Goal: Transaction & Acquisition: Subscribe to service/newsletter

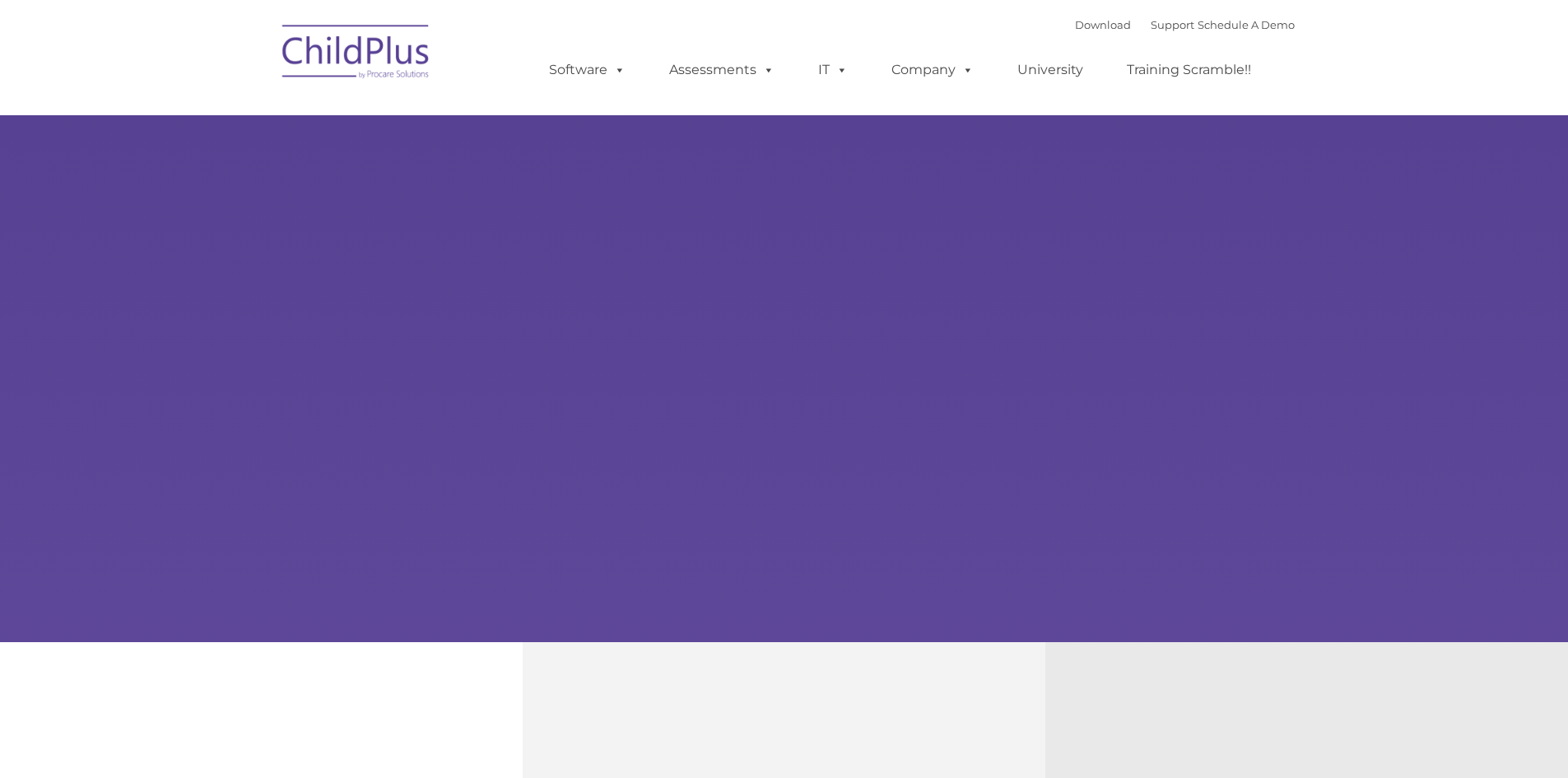
type input ""
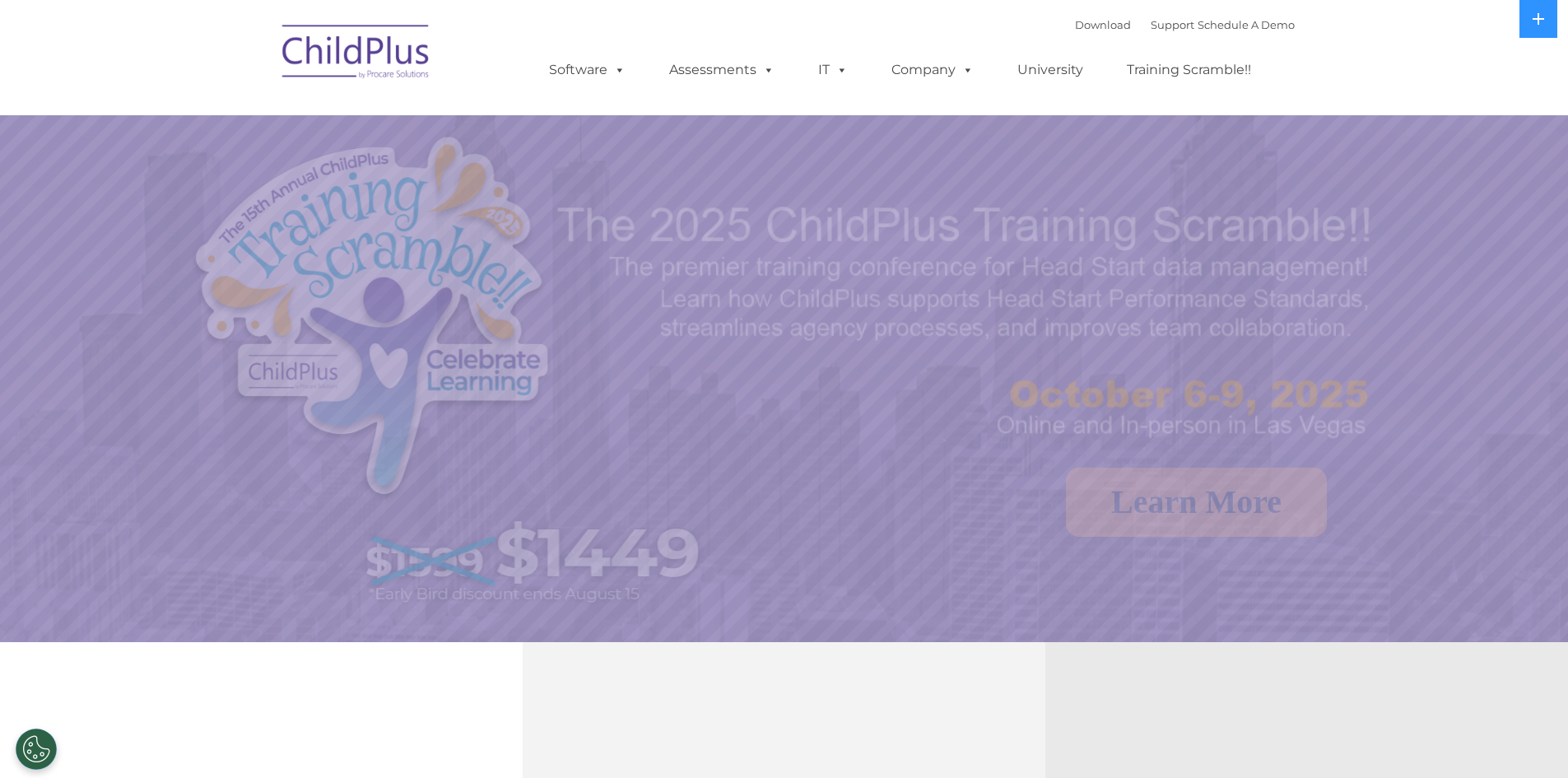
select select "MEDIUM"
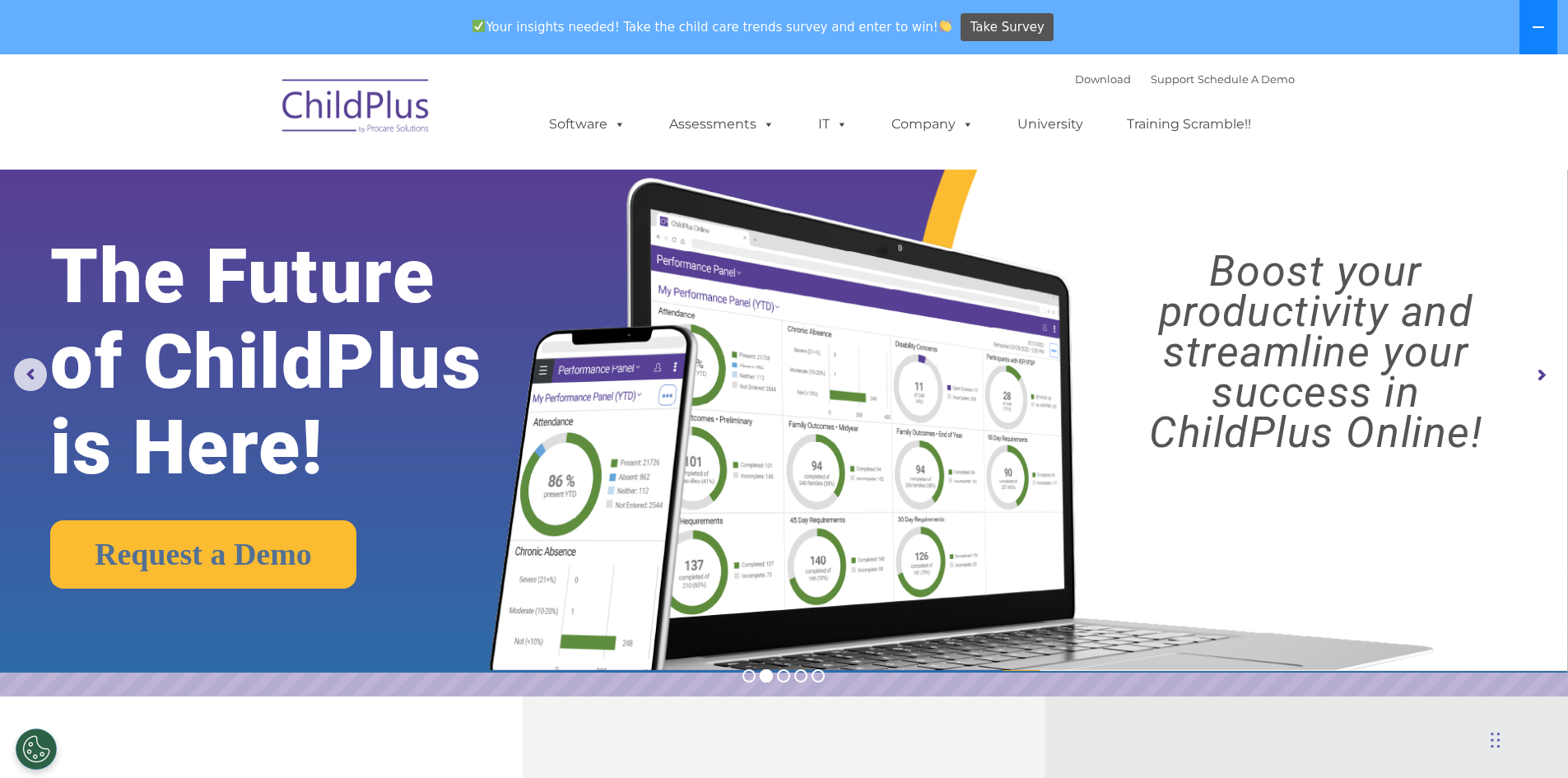
click at [1530, 21] on button at bounding box center [1538, 27] width 38 height 54
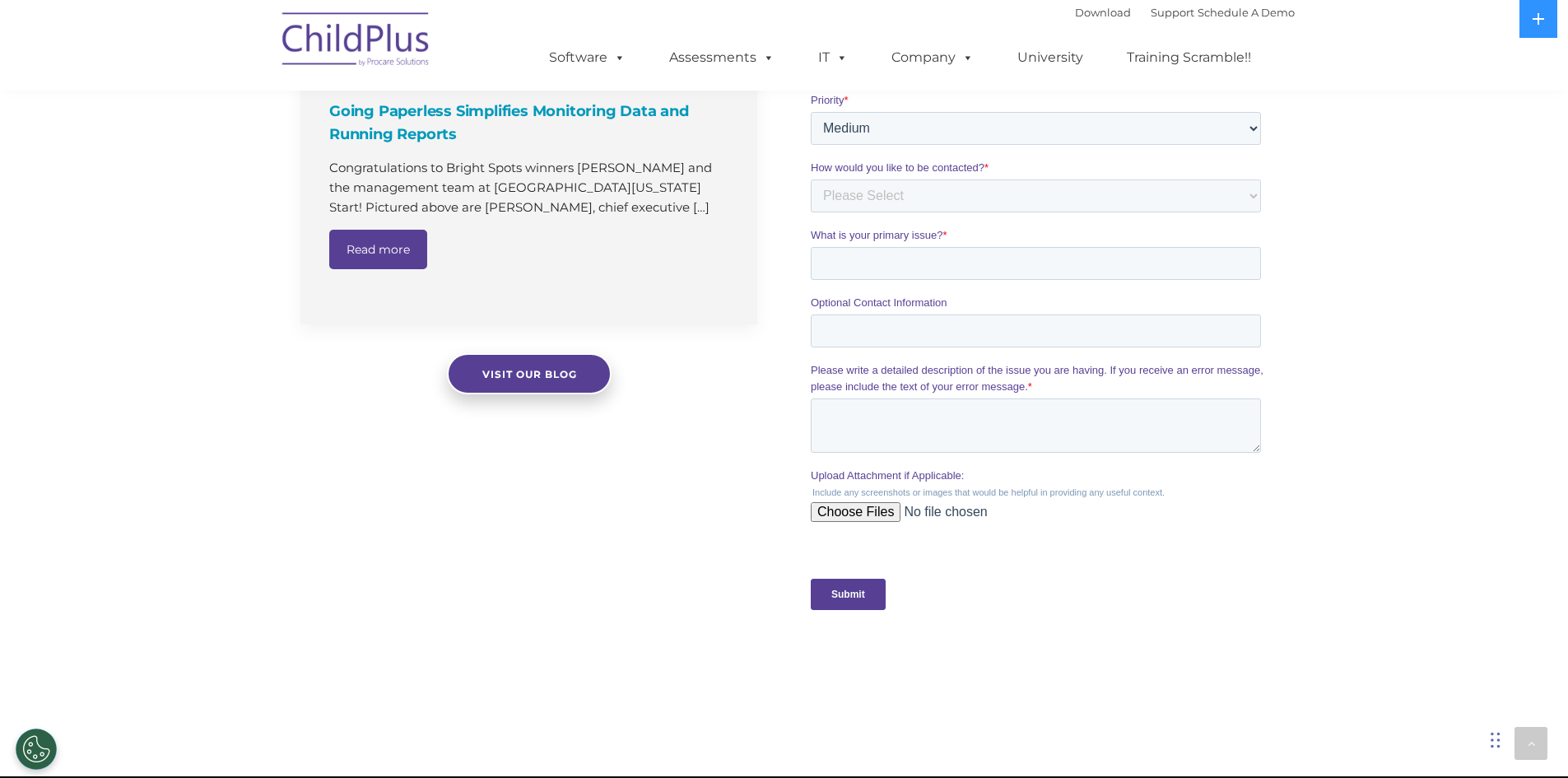
scroll to position [1341, 0]
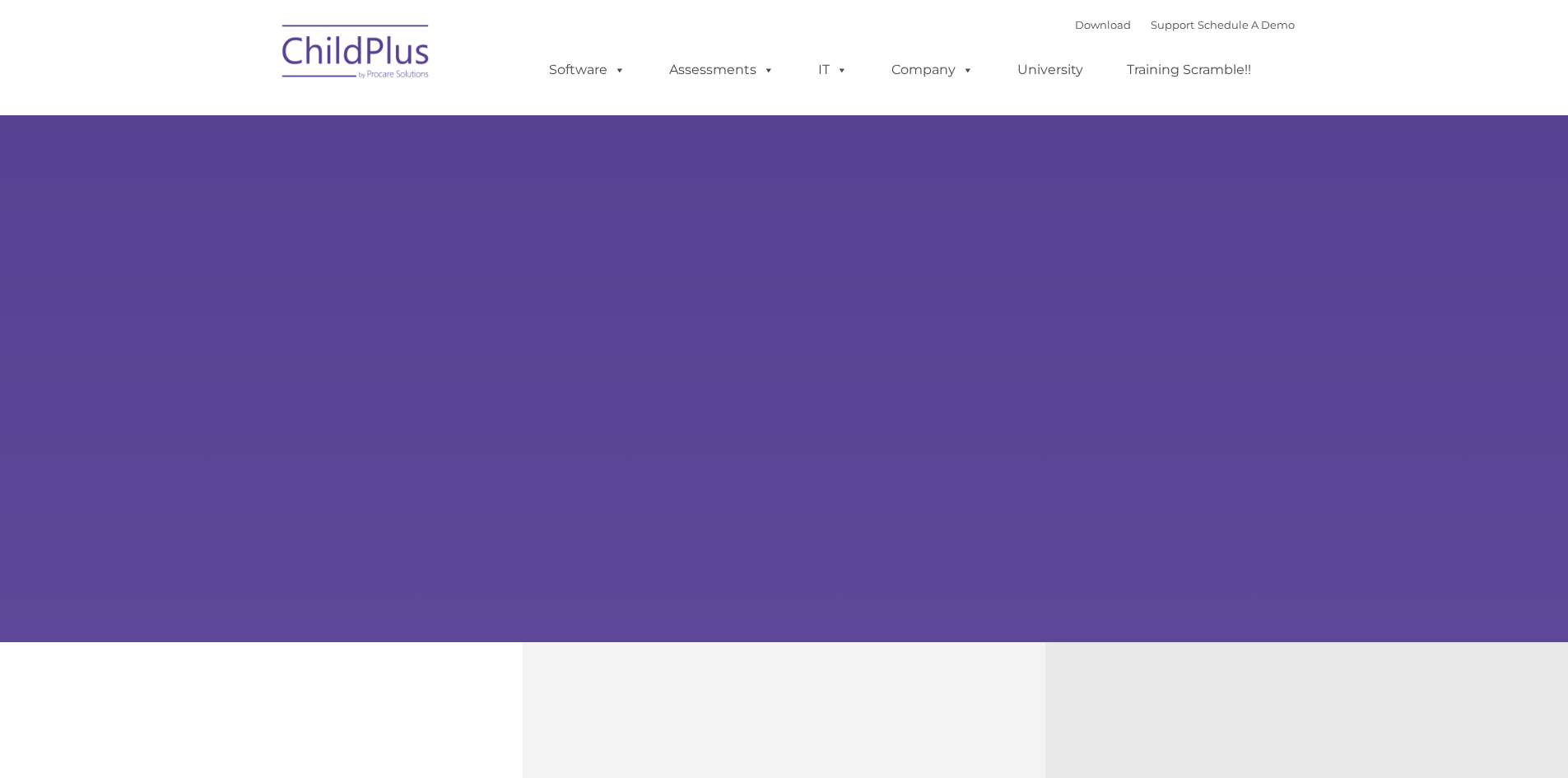
type input ""
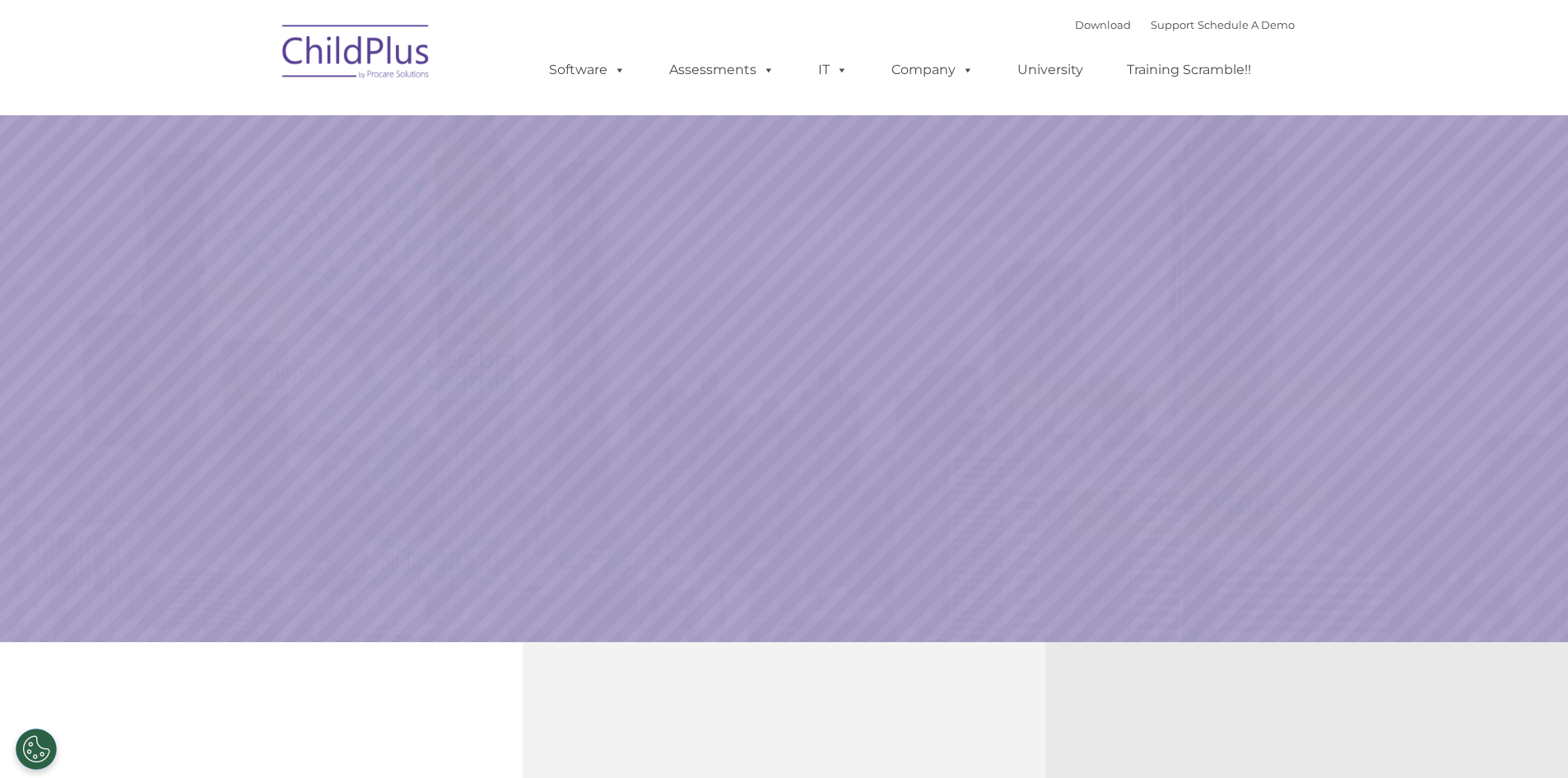
select select "MEDIUM"
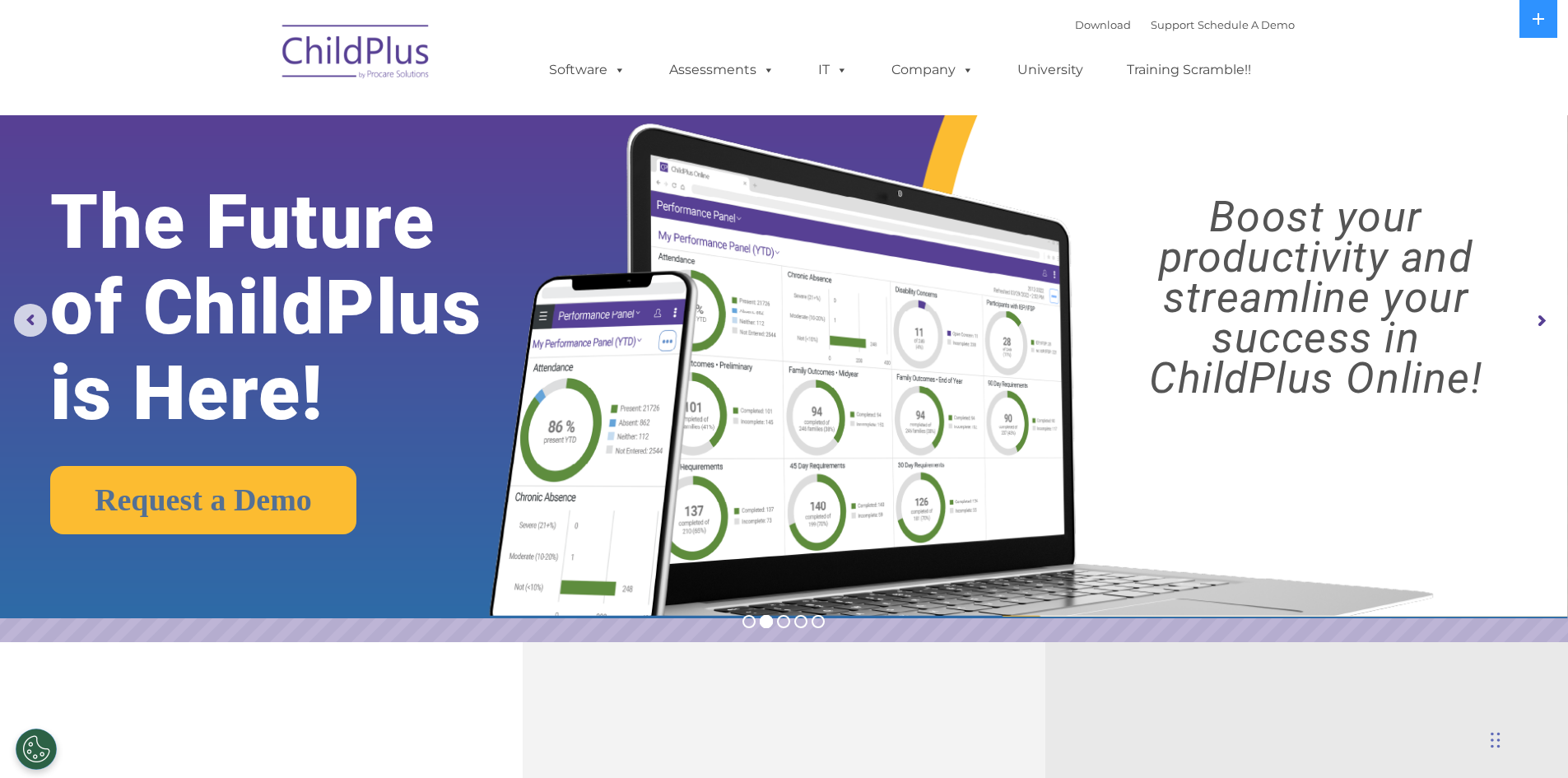
click at [1540, 325] on rs-arrow at bounding box center [1540, 321] width 33 height 33
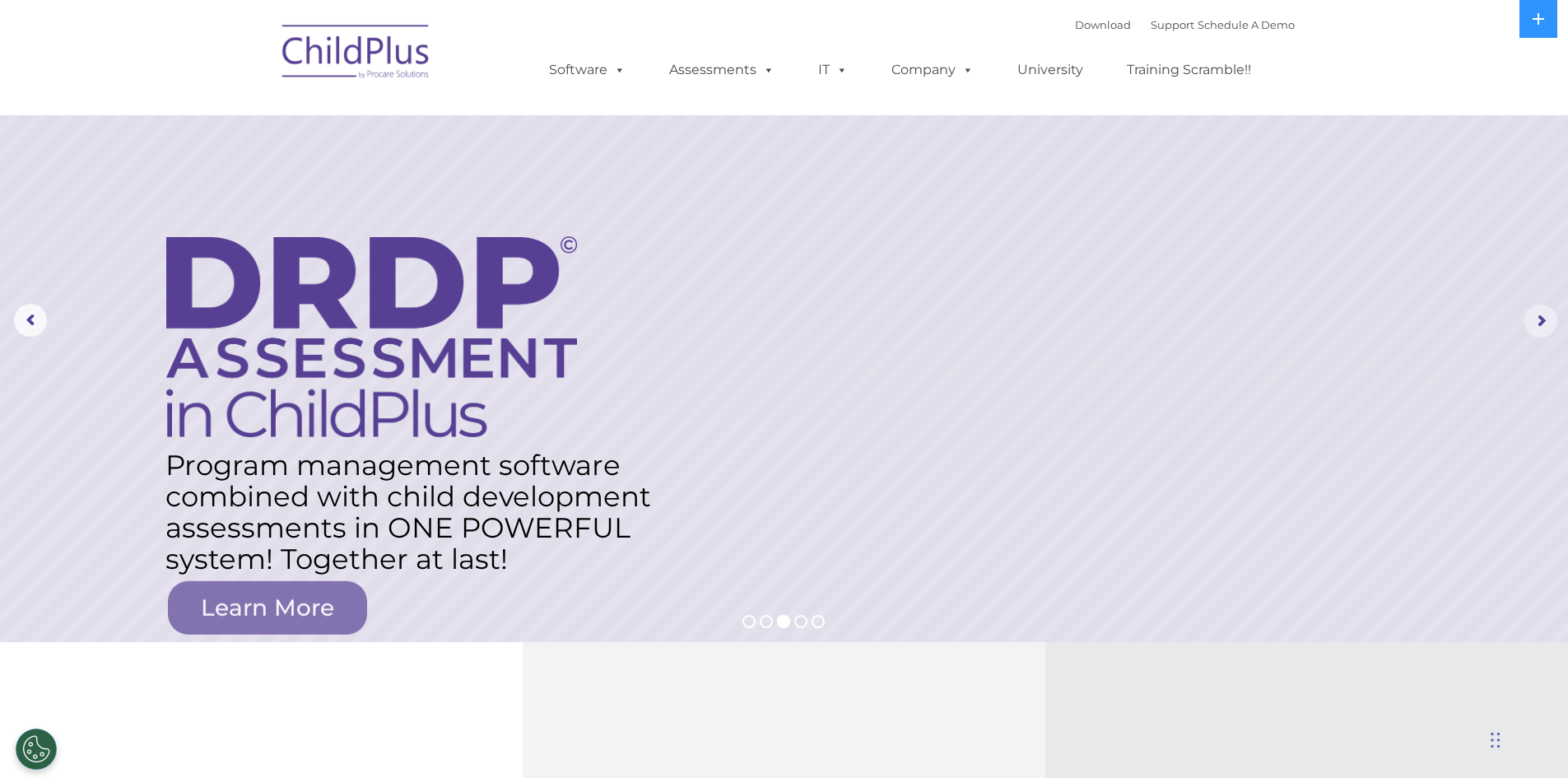
click at [1540, 325] on rs-arrow at bounding box center [1540, 321] width 33 height 33
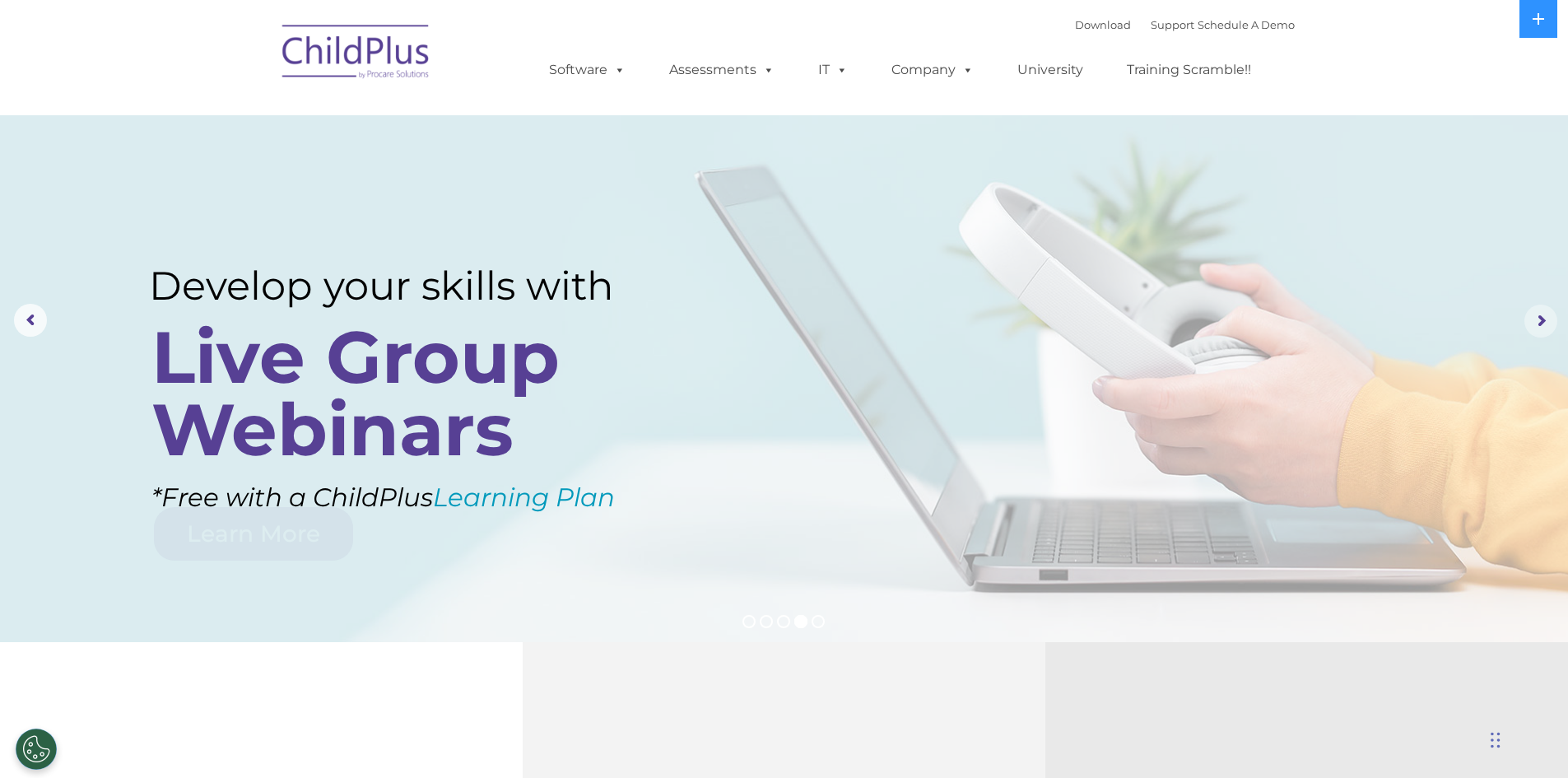
click at [1540, 325] on rs-arrow at bounding box center [1540, 321] width 33 height 33
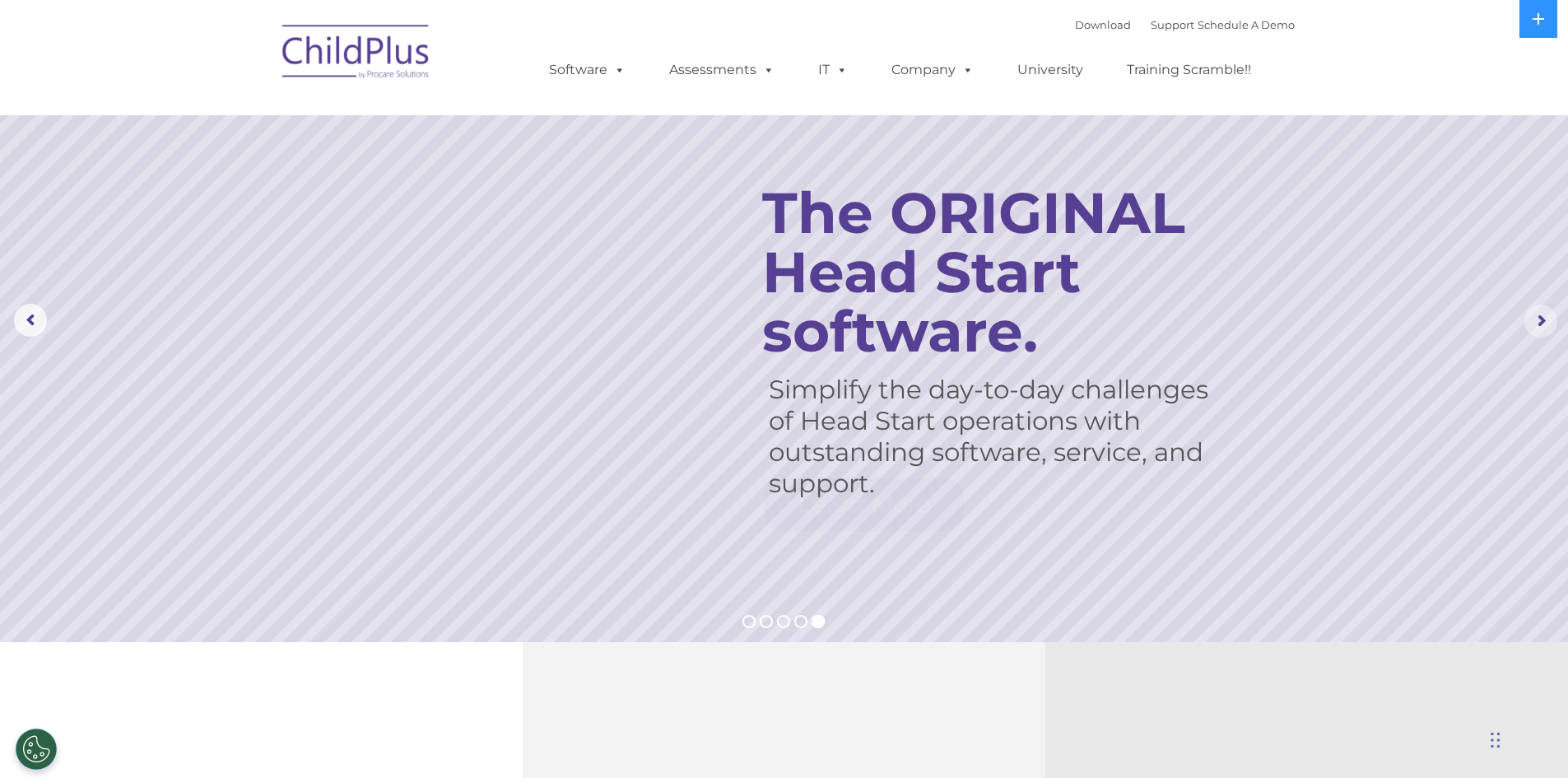
click at [1540, 325] on rs-arrow at bounding box center [1540, 321] width 33 height 33
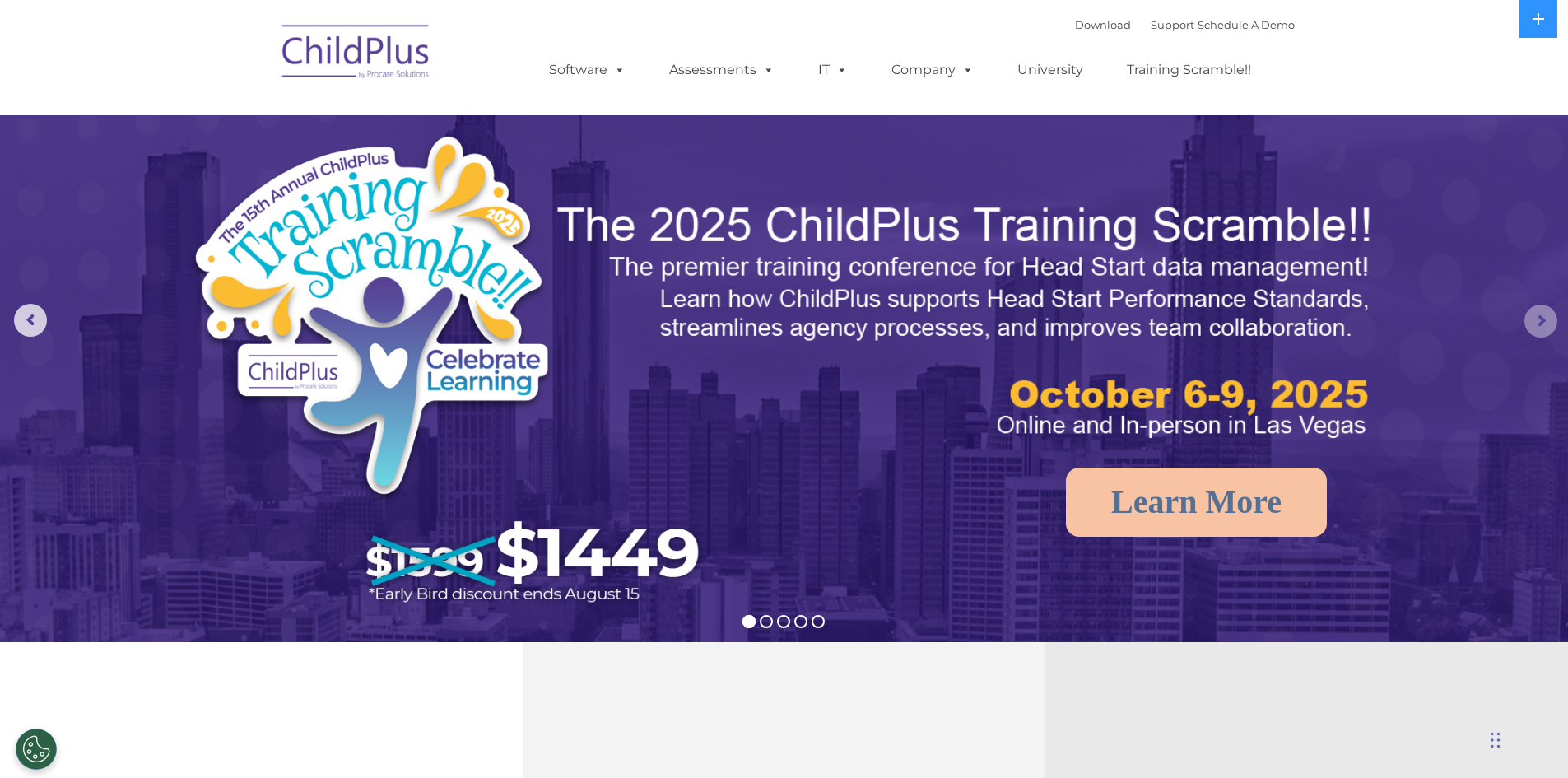
click at [1540, 325] on rs-arrow at bounding box center [1540, 321] width 33 height 33
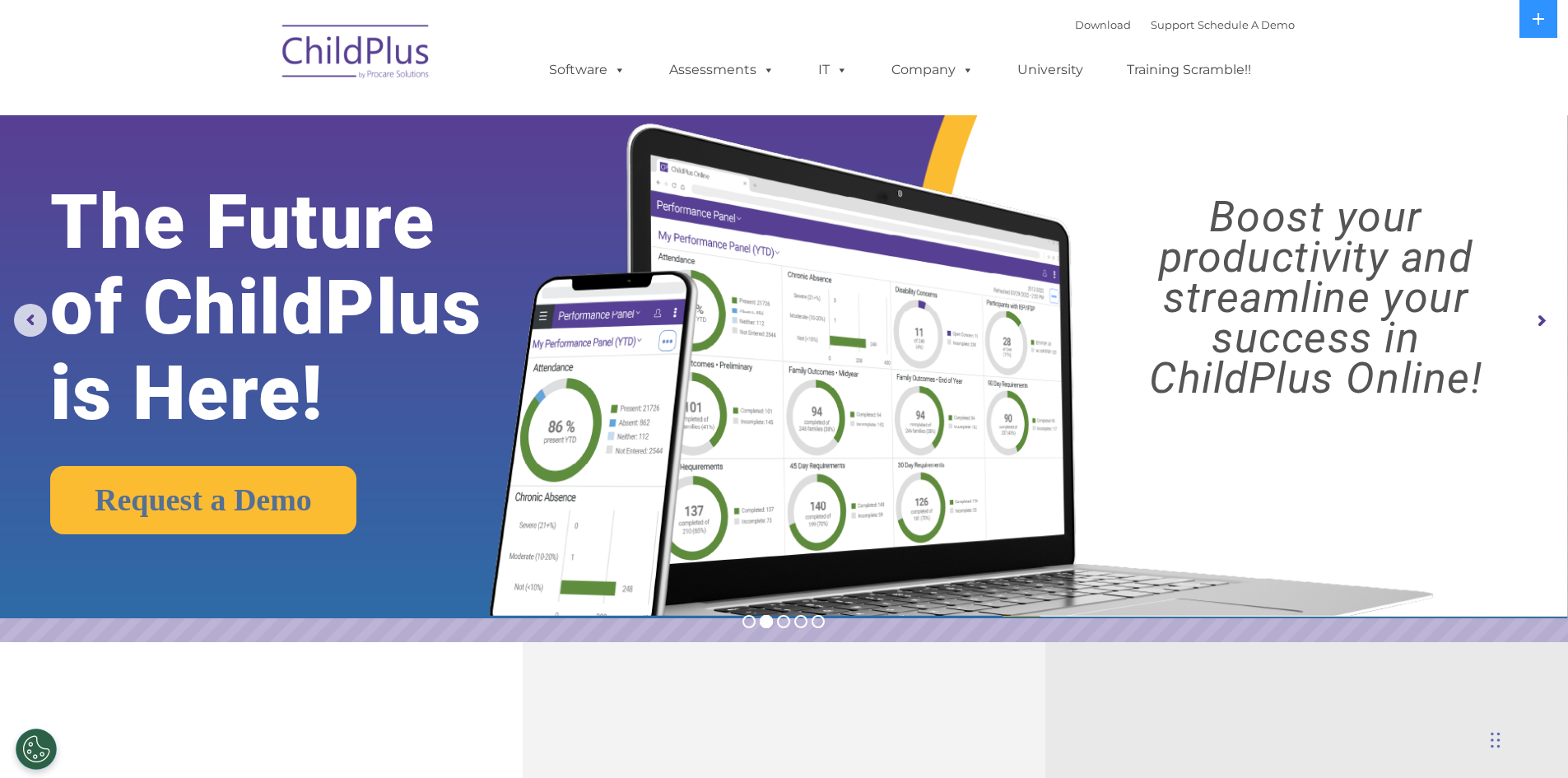
click at [1540, 326] on rs-arrow at bounding box center [1540, 321] width 33 height 33
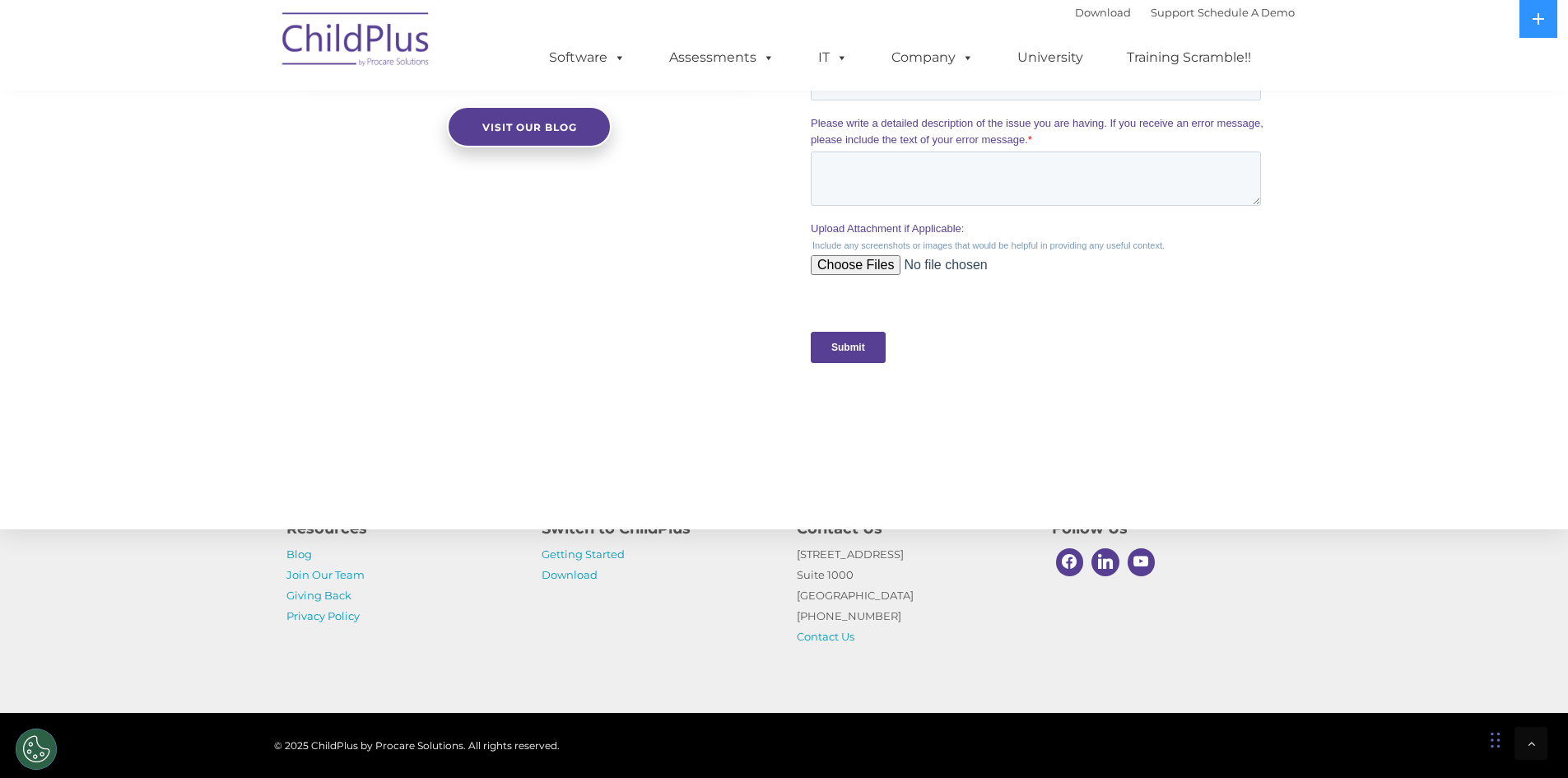
scroll to position [1596, 0]
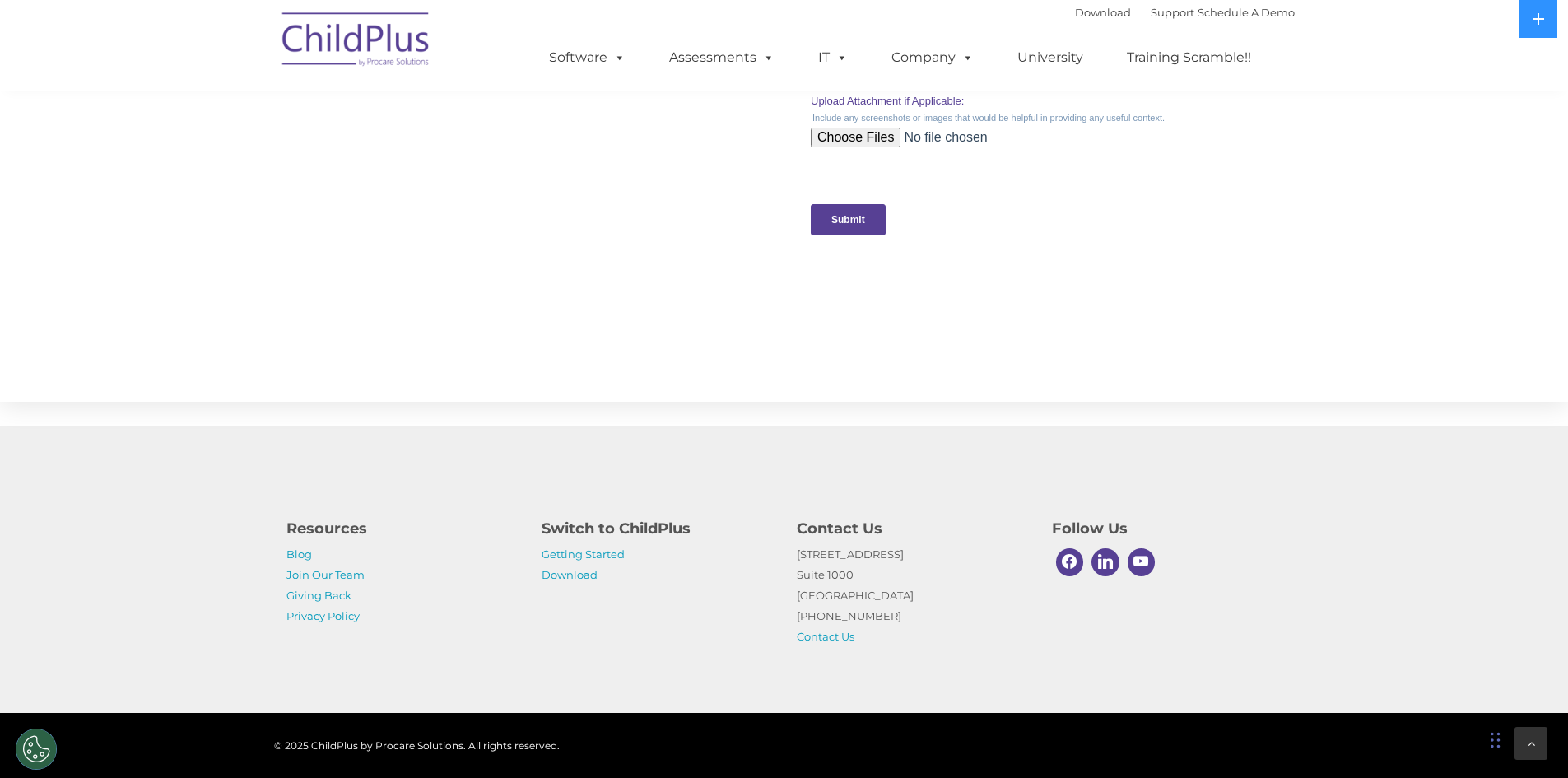
click at [1523, 740] on div at bounding box center [1530, 743] width 33 height 33
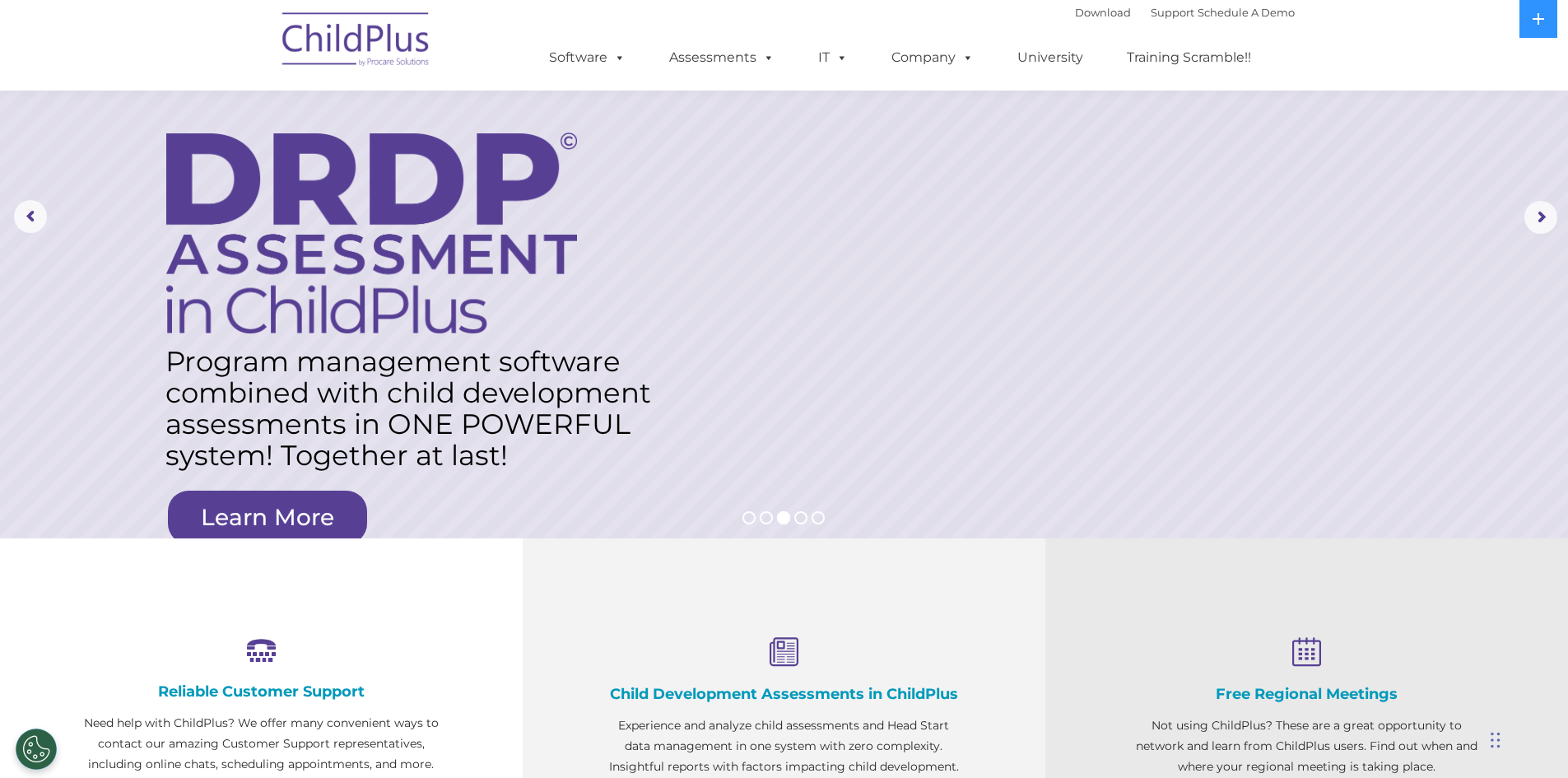
scroll to position [0, 0]
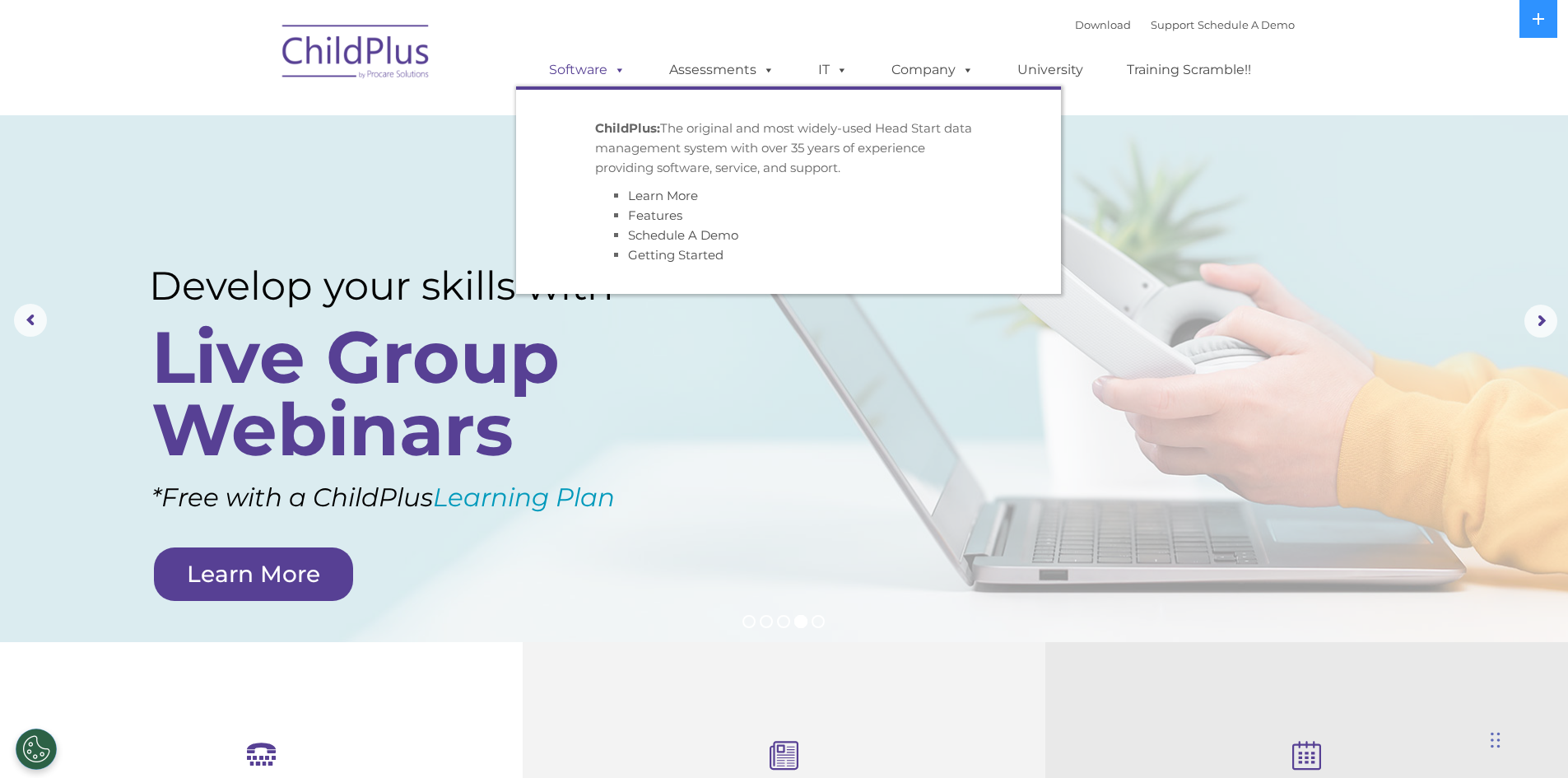
click at [614, 71] on span at bounding box center [617, 69] width 18 height 16
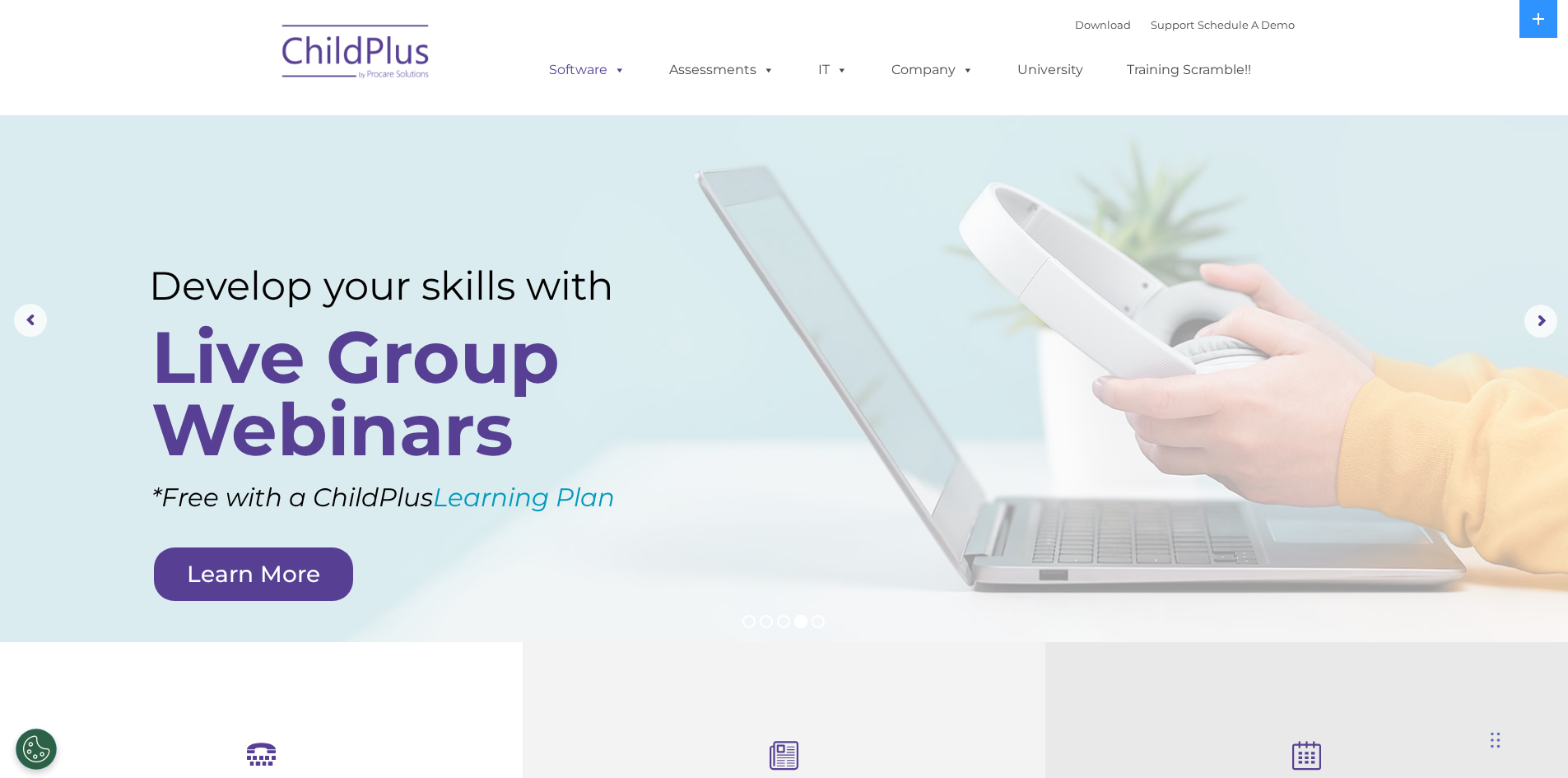
click at [592, 70] on link "Software" at bounding box center [586, 70] width 109 height 33
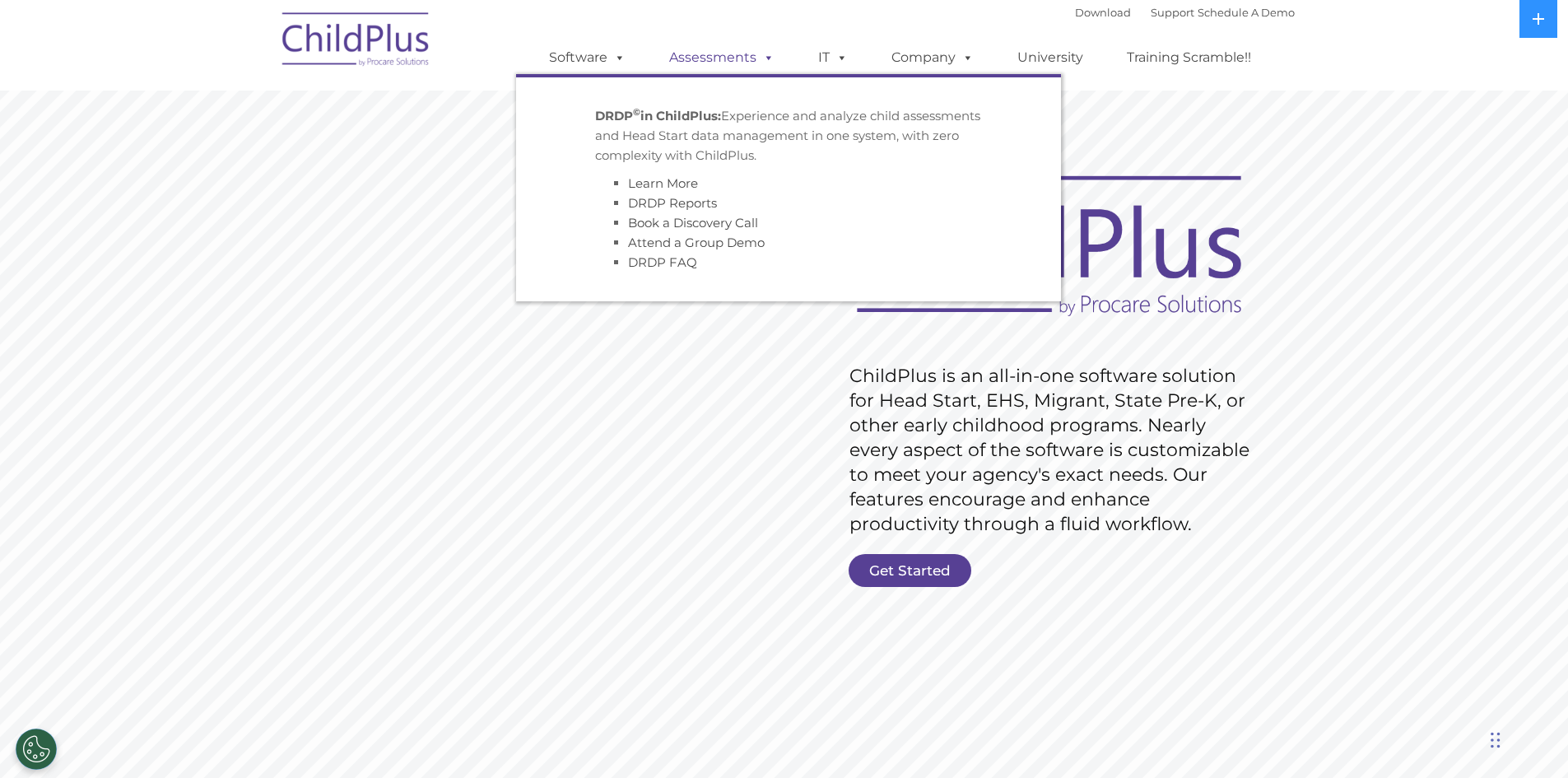
click at [760, 59] on span at bounding box center [765, 57] width 18 height 16
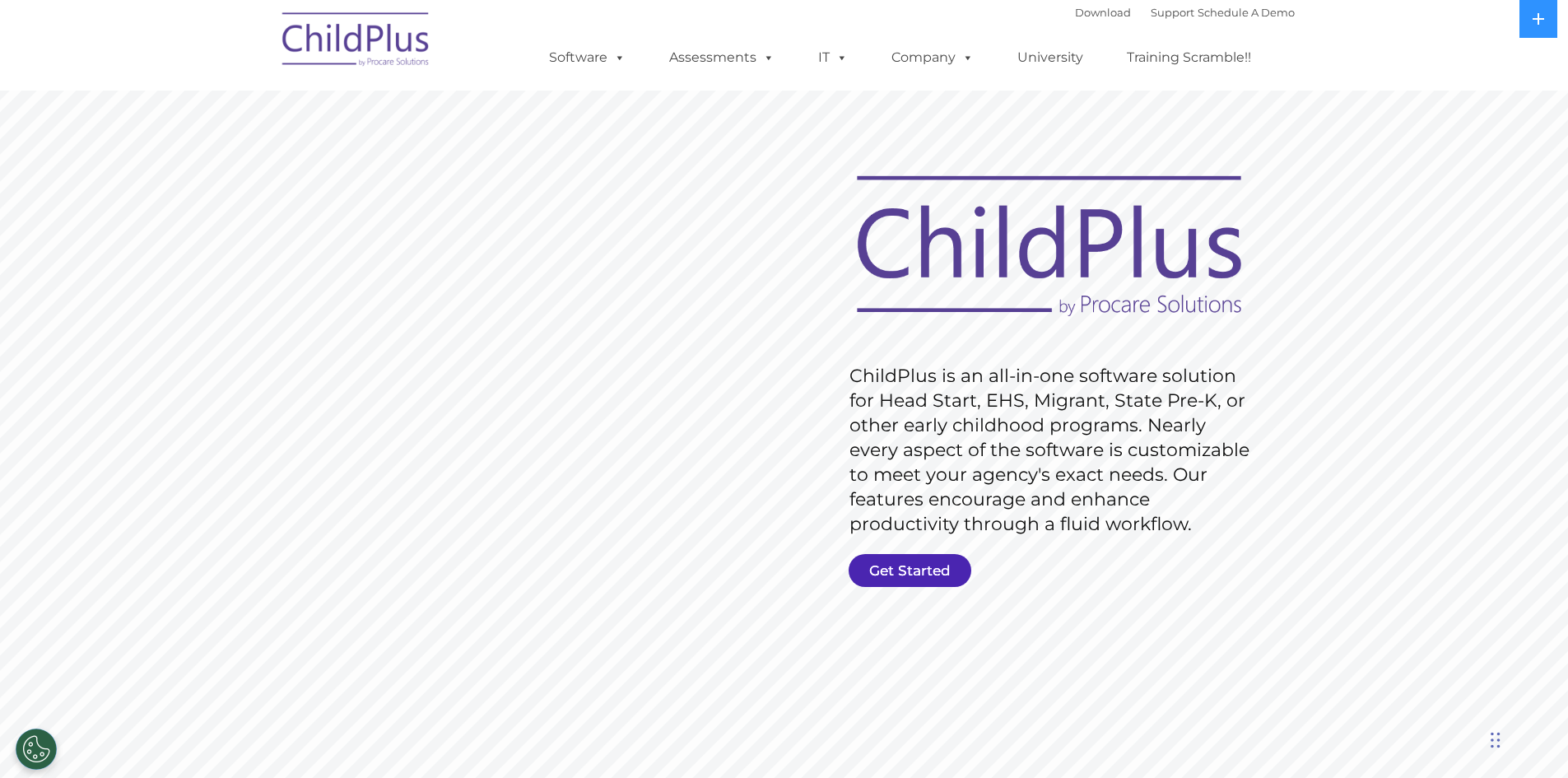
click at [911, 567] on link "Get Started" at bounding box center [910, 571] width 123 height 33
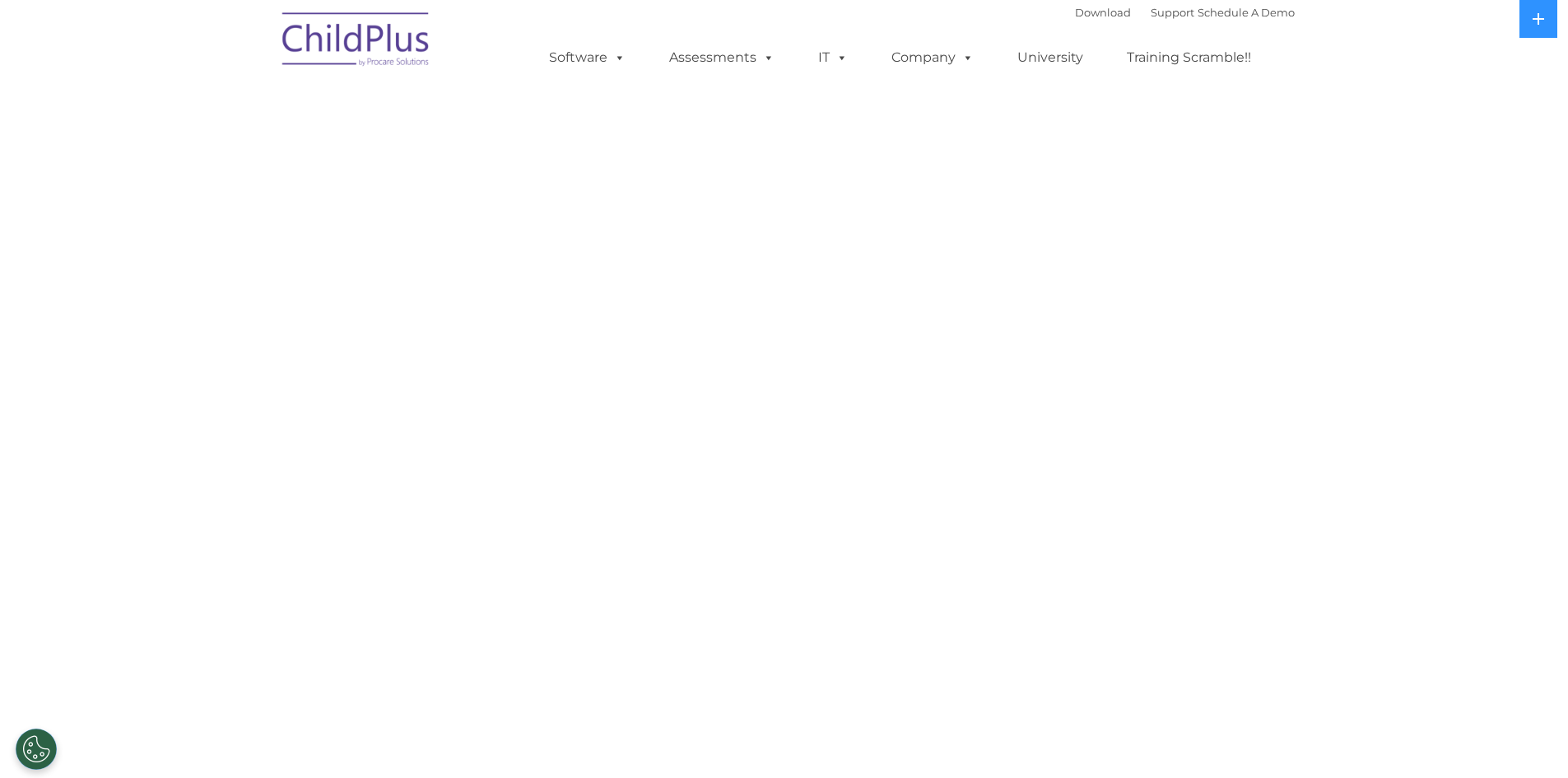
select select "MEDIUM"
